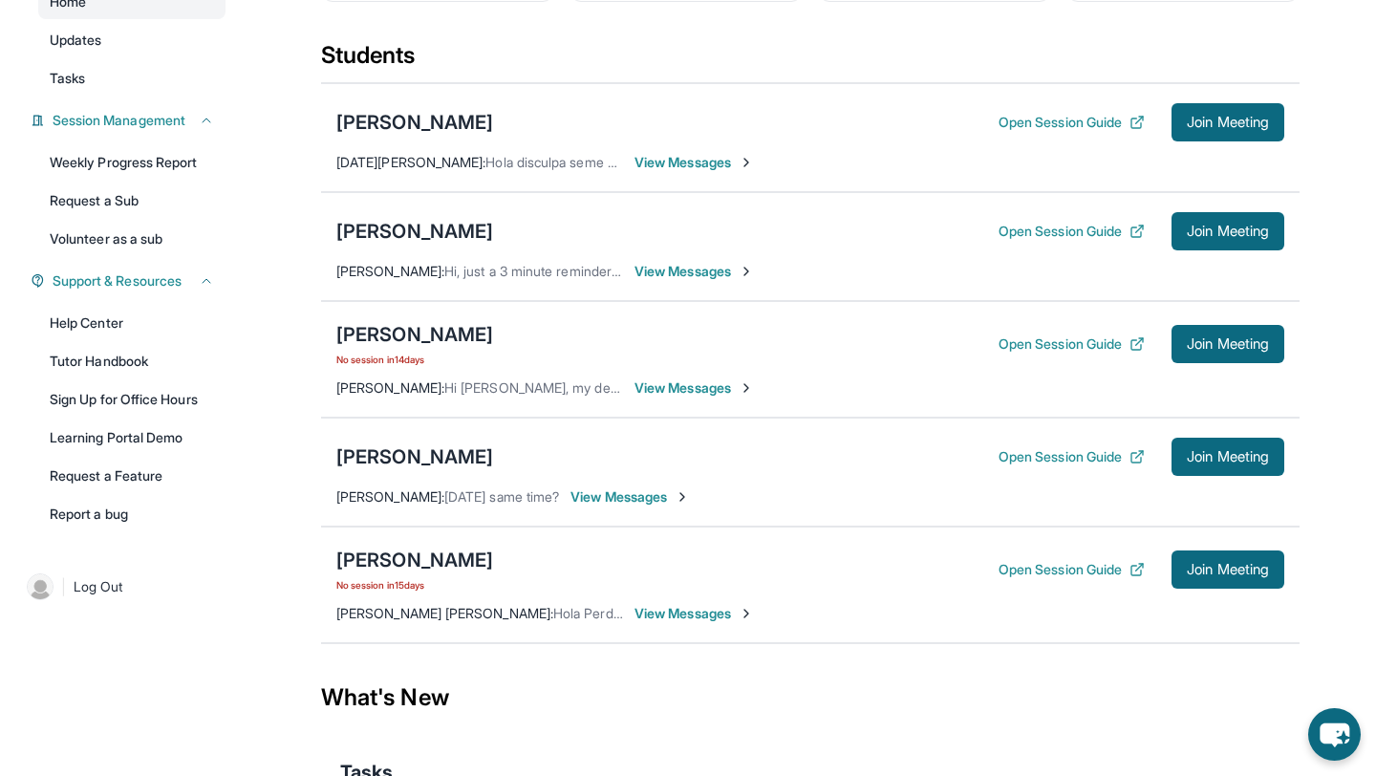
scroll to position [188, 0]
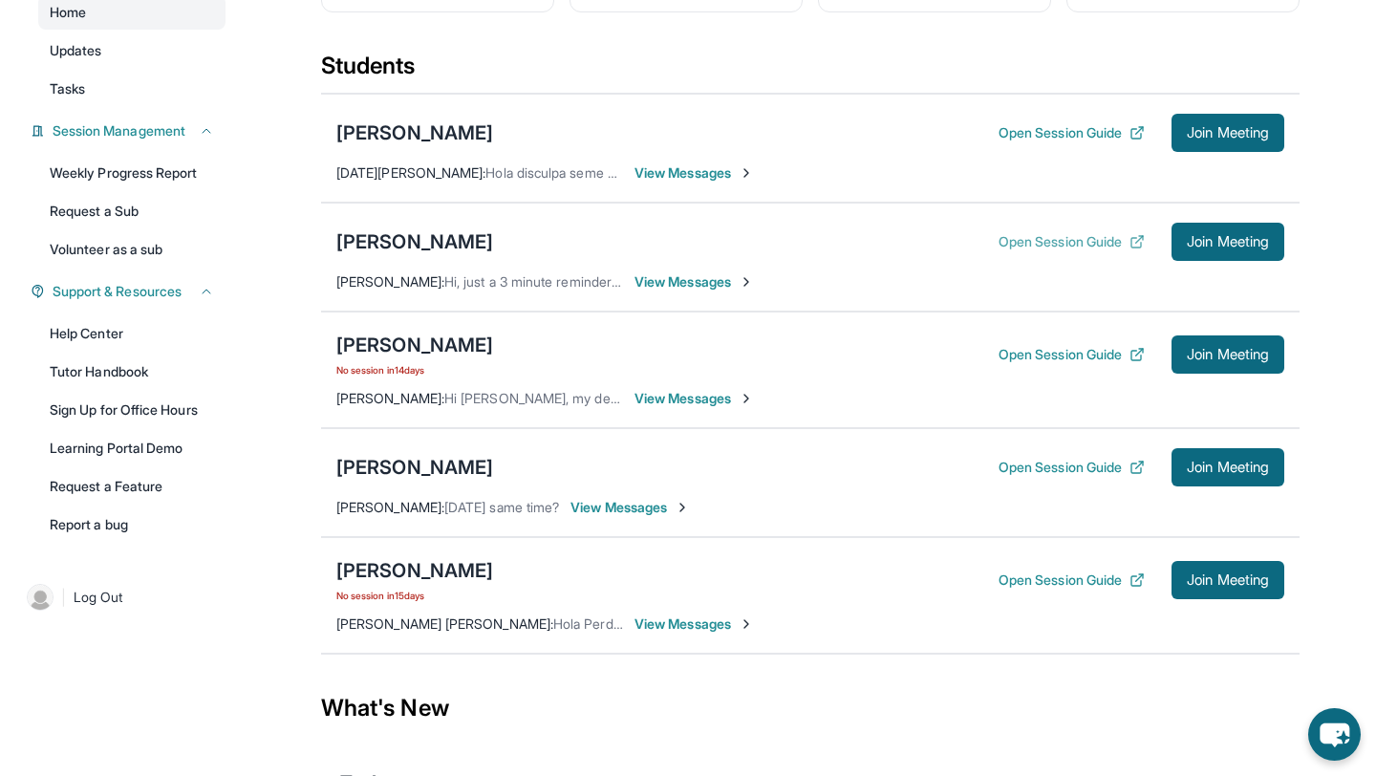
click at [1087, 243] on button "Open Session Guide" at bounding box center [1071, 241] width 146 height 19
click at [1230, 237] on span "Join Meeting" at bounding box center [1228, 241] width 82 height 11
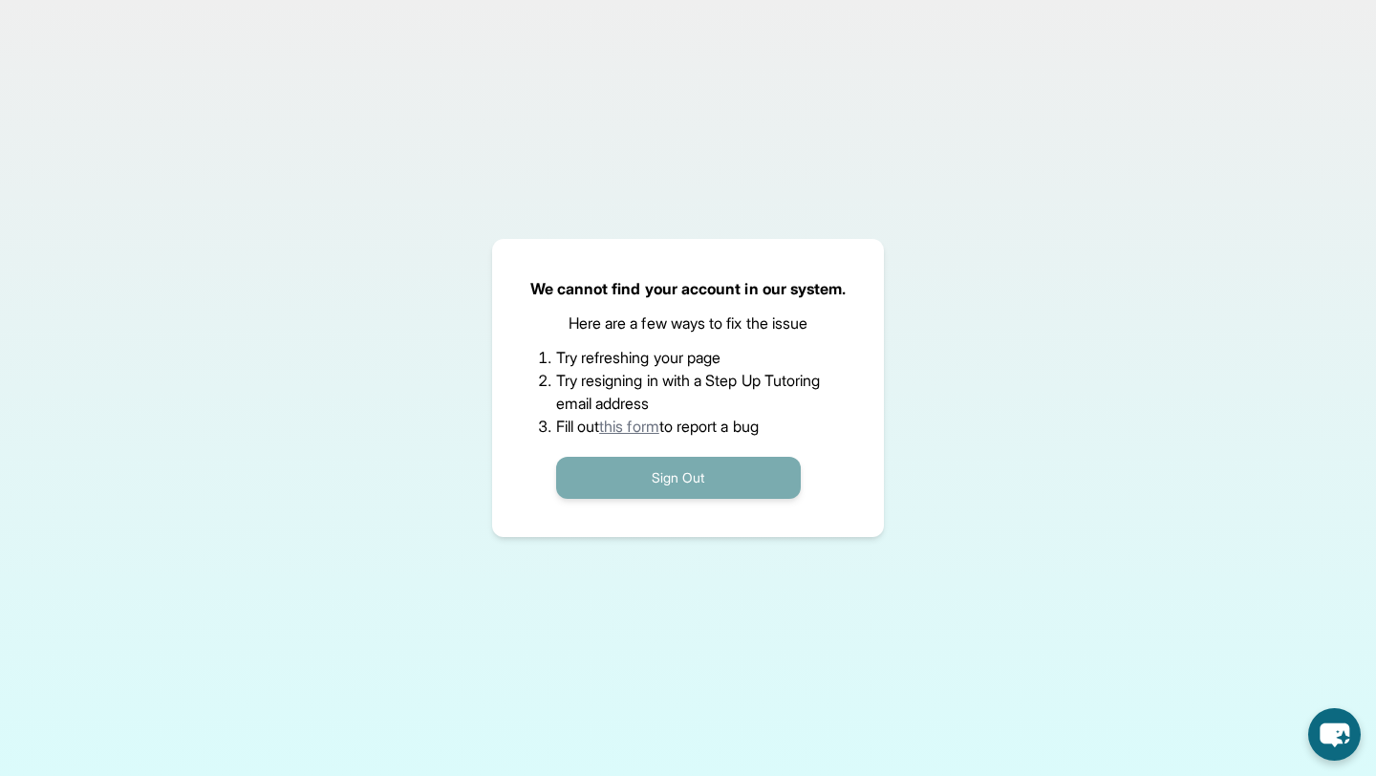
click at [696, 481] on button "Sign Out" at bounding box center [678, 478] width 245 height 42
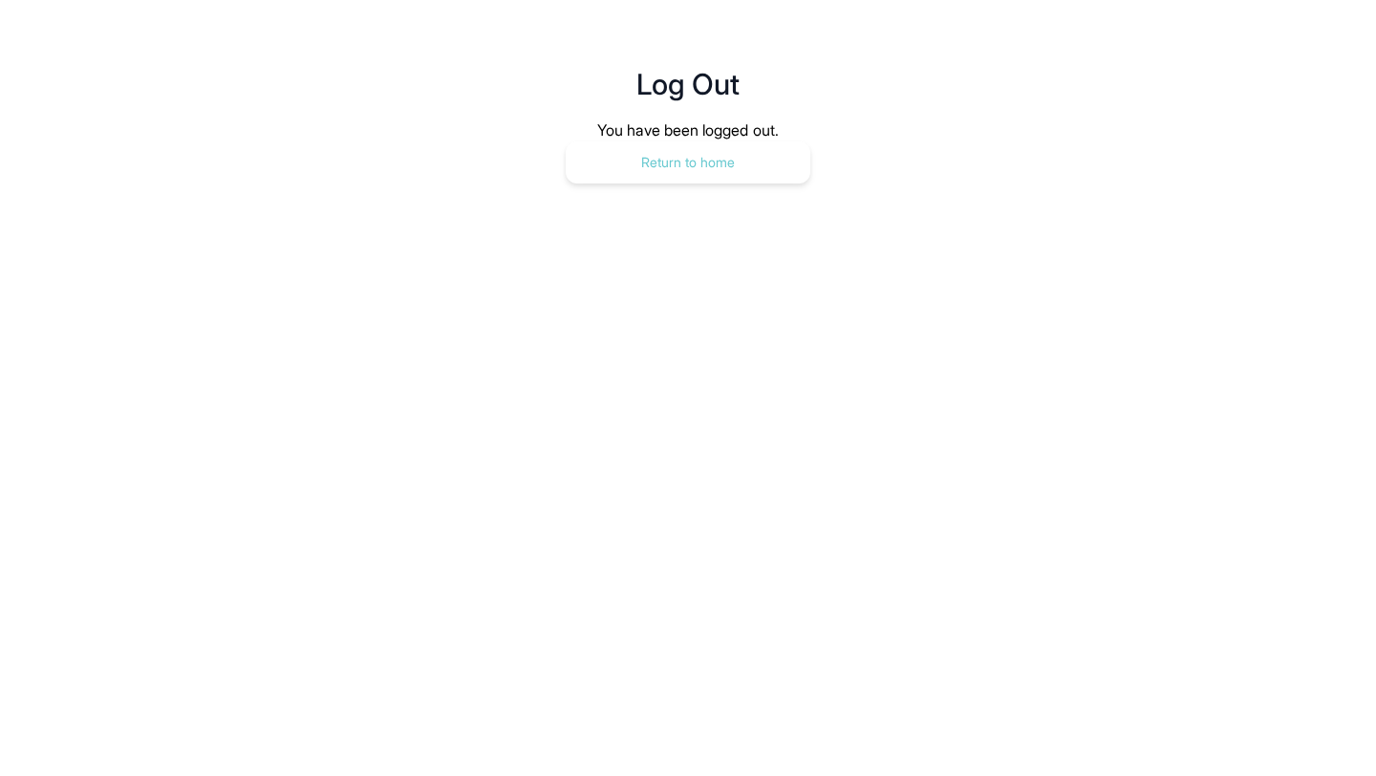
click at [689, 174] on button "Return to home" at bounding box center [688, 162] width 245 height 42
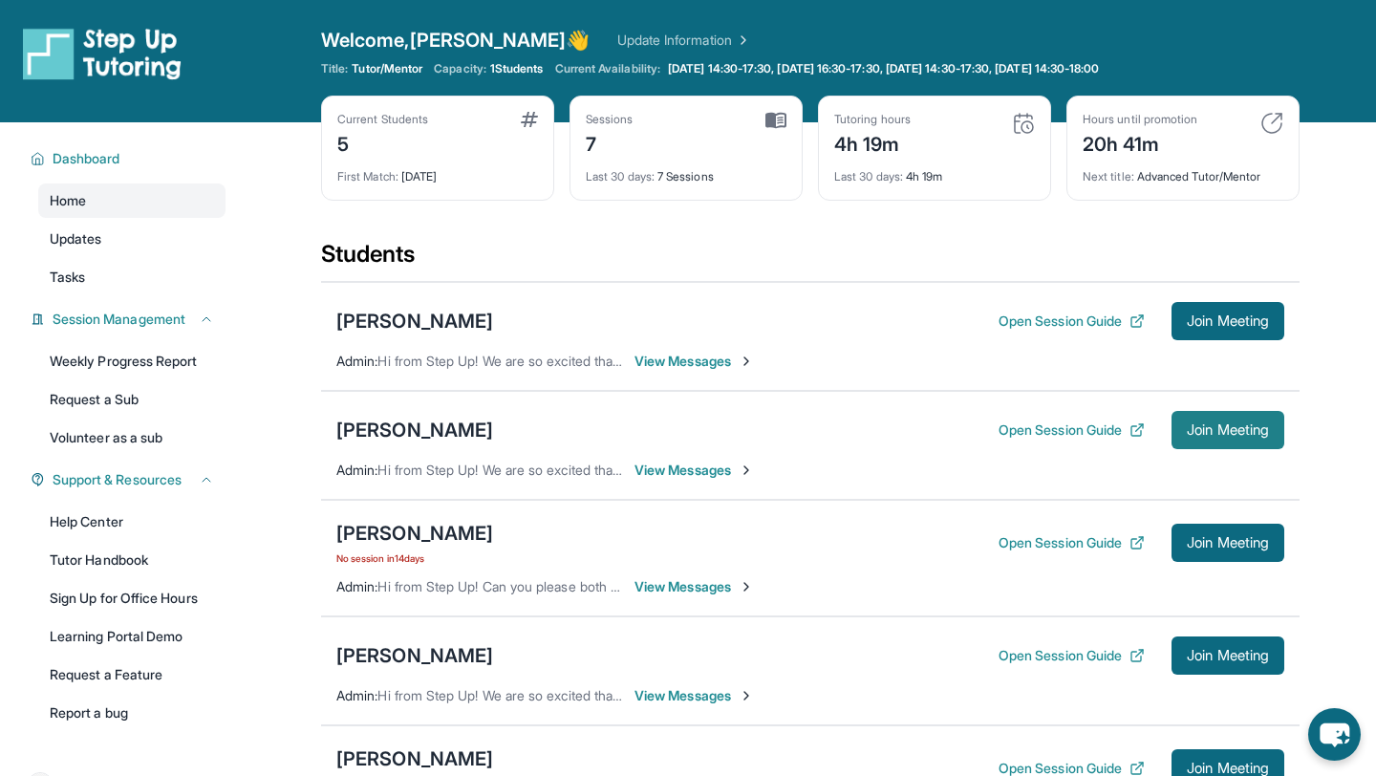
click at [1196, 424] on span "Join Meeting" at bounding box center [1228, 429] width 82 height 11
click at [1236, 432] on span "Join Meeting" at bounding box center [1228, 429] width 82 height 11
click at [1101, 443] on div "Open Session Guide Join Meeting" at bounding box center [1141, 430] width 286 height 38
click at [1096, 421] on button "Open Session Guide" at bounding box center [1071, 429] width 146 height 19
